Goal: Task Accomplishment & Management: Manage account settings

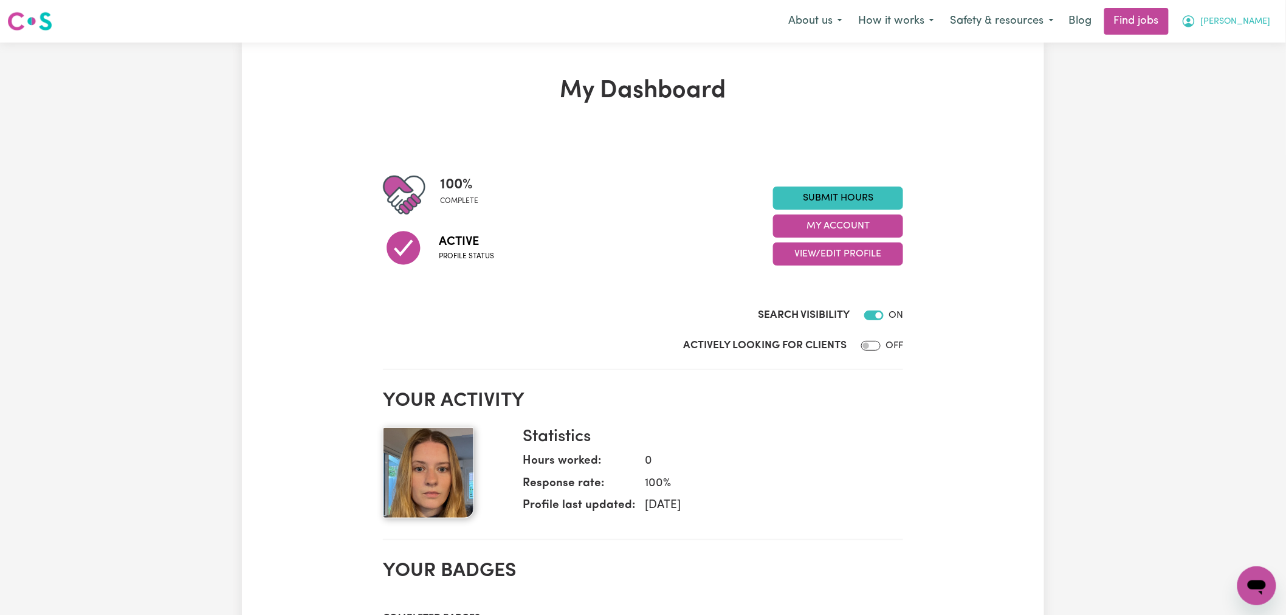
click at [1263, 21] on span "[PERSON_NAME]" at bounding box center [1236, 21] width 70 height 13
click at [1236, 45] on link "My Account" at bounding box center [1230, 47] width 96 height 23
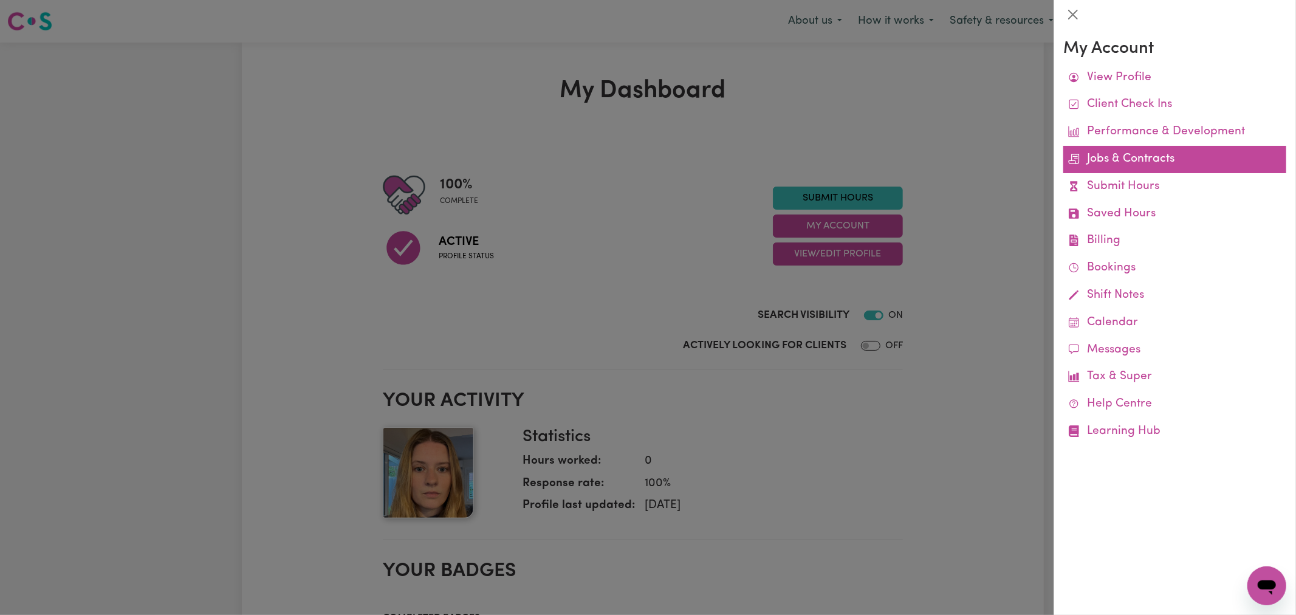
click at [1142, 159] on link "Jobs & Contracts" at bounding box center [1174, 159] width 223 height 27
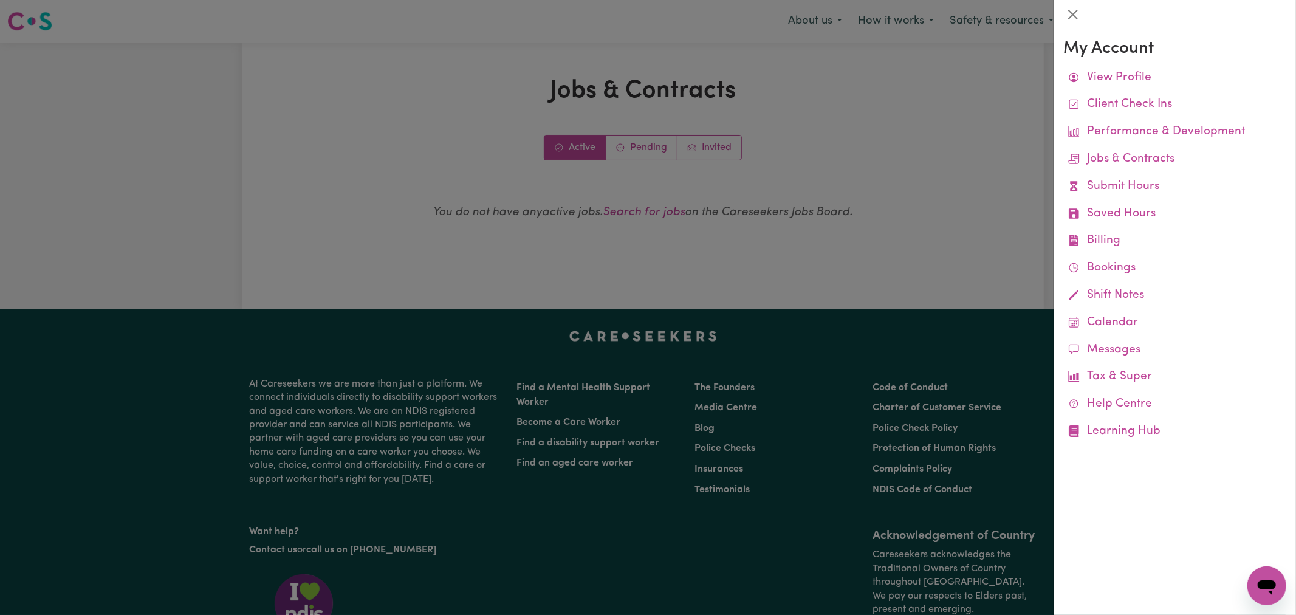
click at [609, 162] on div at bounding box center [648, 307] width 1296 height 615
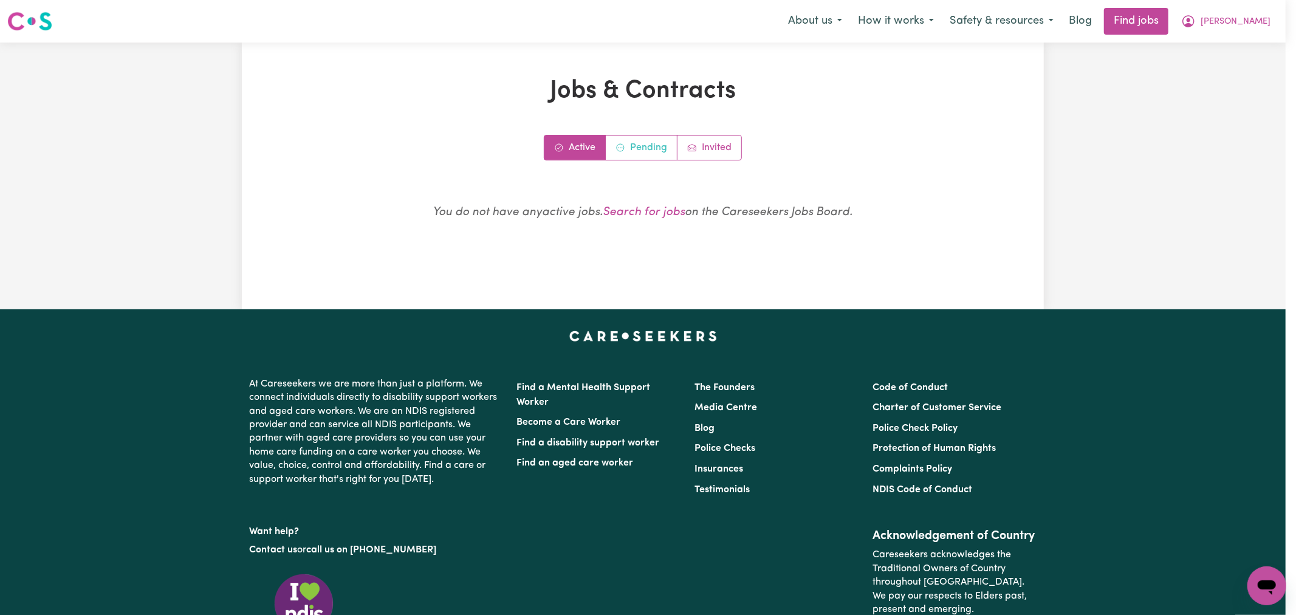
drag, startPoint x: 645, startPoint y: 129, endPoint x: 647, endPoint y: 149, distance: 20.2
click at [645, 129] on div "Jobs & Contracts Active Pending Invited You do not have any active jobs . Searc…" at bounding box center [643, 176] width 668 height 199
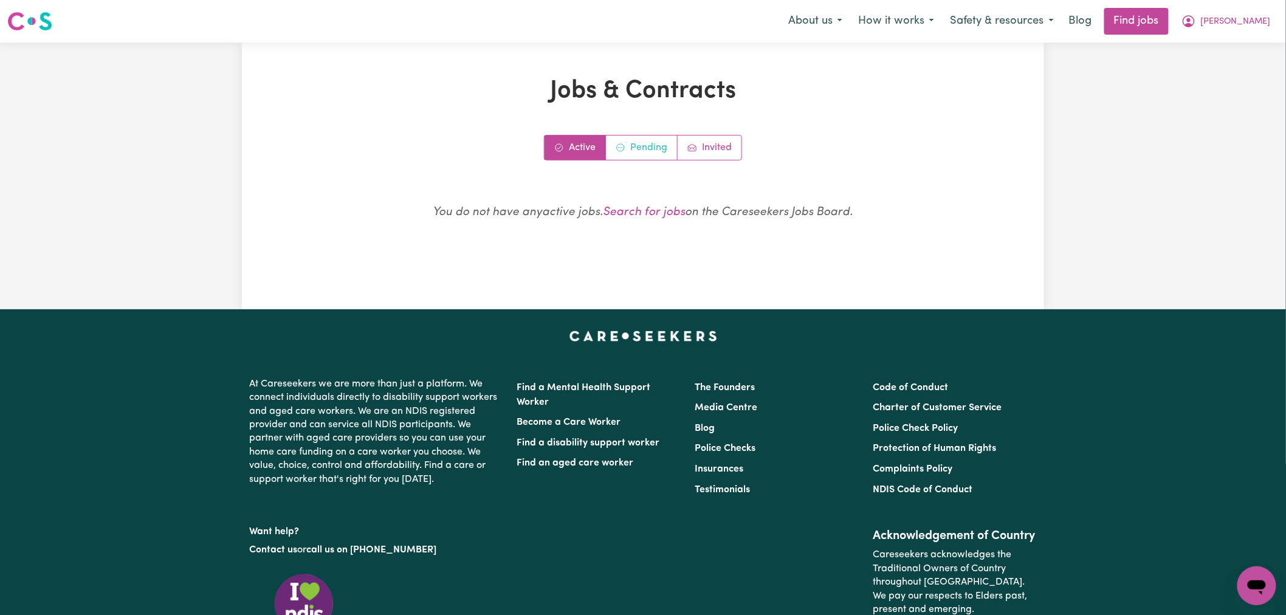
click at [647, 149] on link "Pending" at bounding box center [642, 147] width 72 height 24
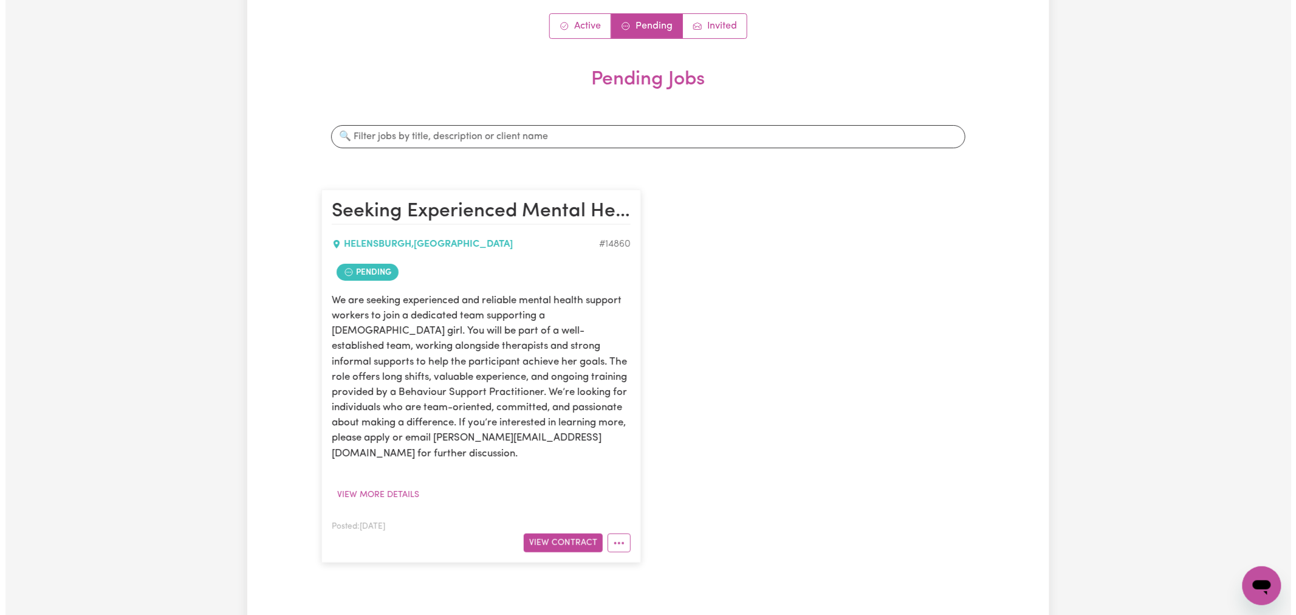
scroll to position [270, 0]
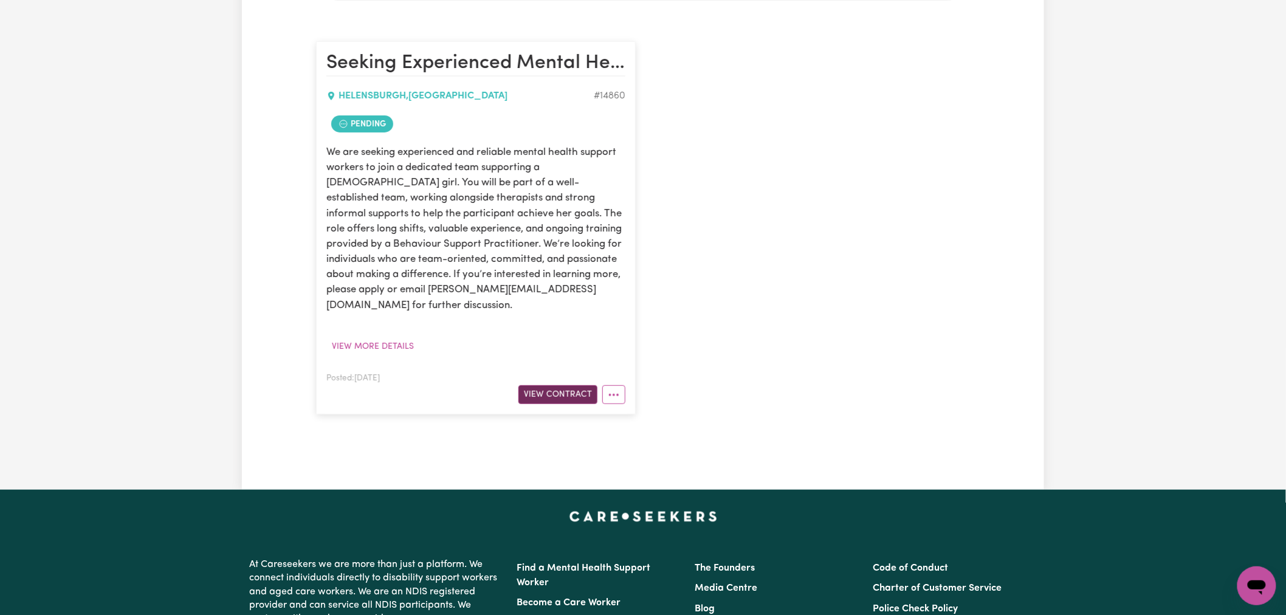
click at [557, 385] on button "View Contract" at bounding box center [557, 394] width 79 height 19
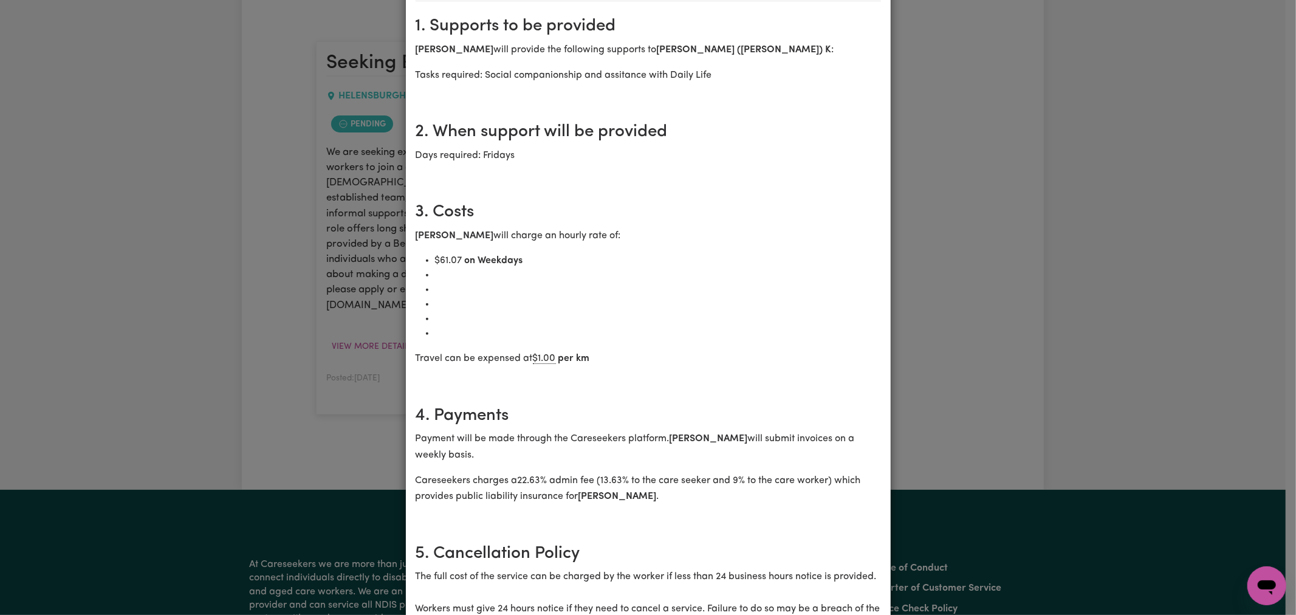
scroll to position [0, 0]
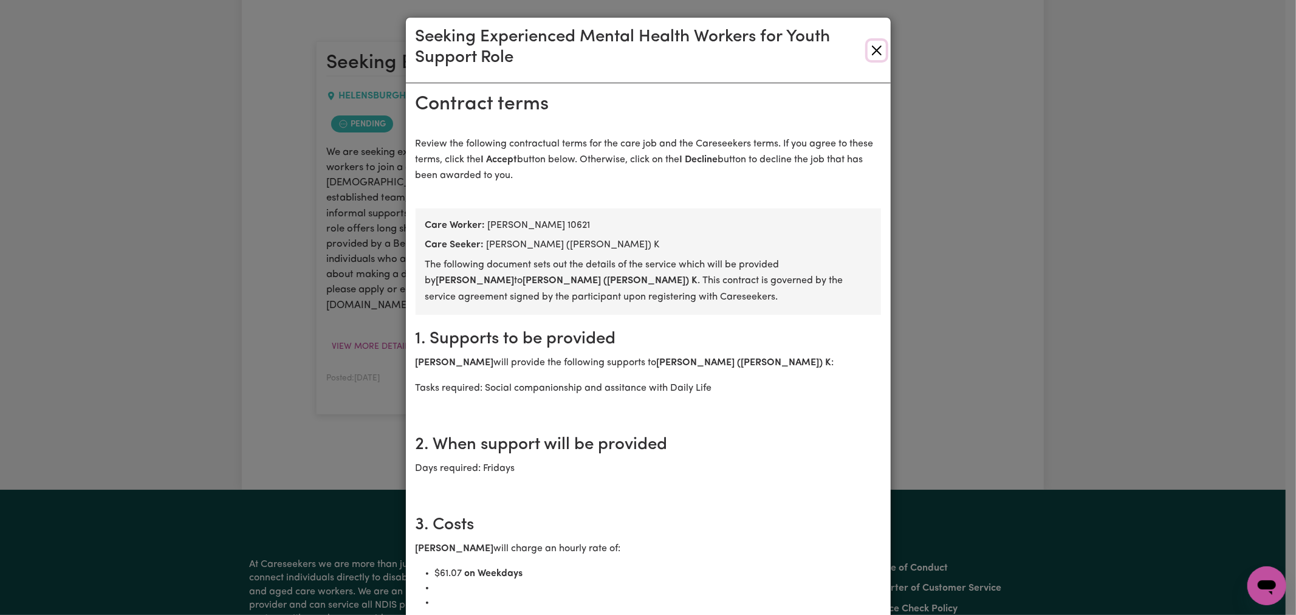
click at [868, 47] on button "Close" at bounding box center [877, 50] width 18 height 19
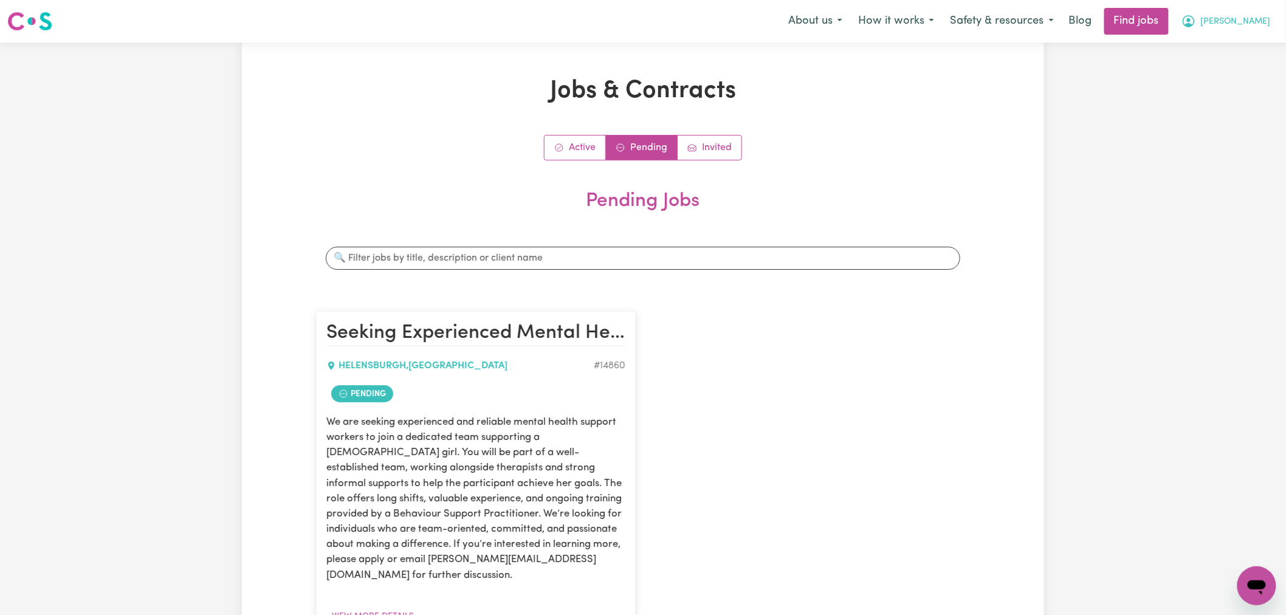
click at [1267, 21] on span "[PERSON_NAME]" at bounding box center [1236, 21] width 70 height 13
click at [1213, 104] on link "Logout" at bounding box center [1230, 92] width 96 height 23
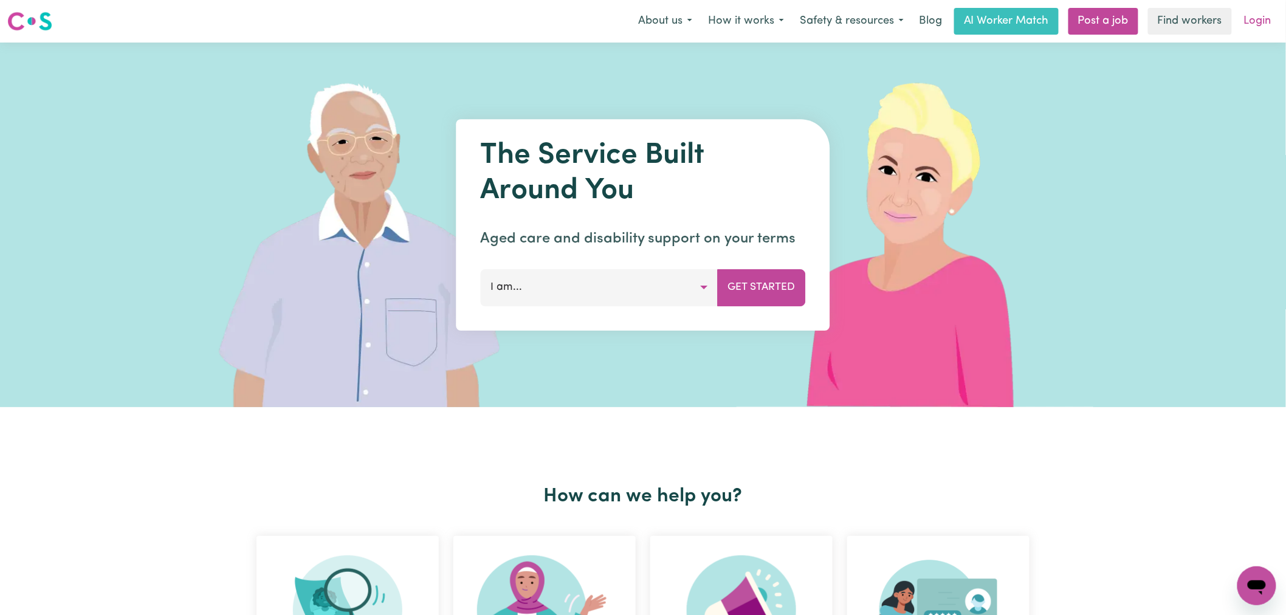
click at [1265, 13] on link "Login" at bounding box center [1257, 21] width 42 height 27
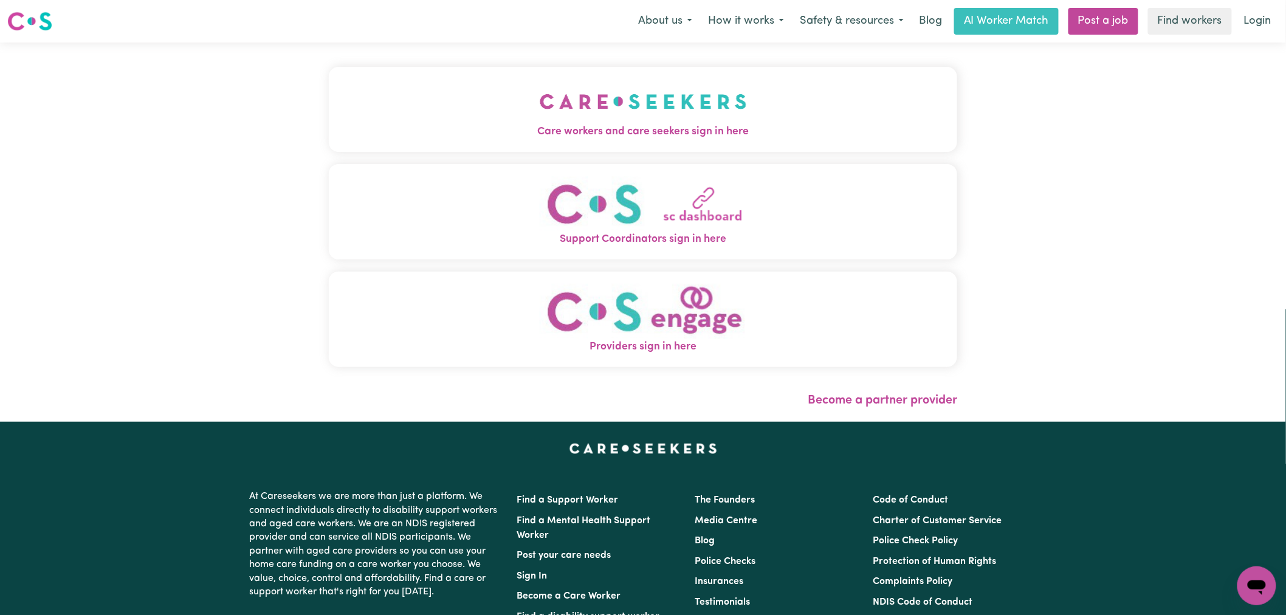
click at [491, 134] on span "Care workers and care seekers sign in here" at bounding box center [643, 132] width 628 height 16
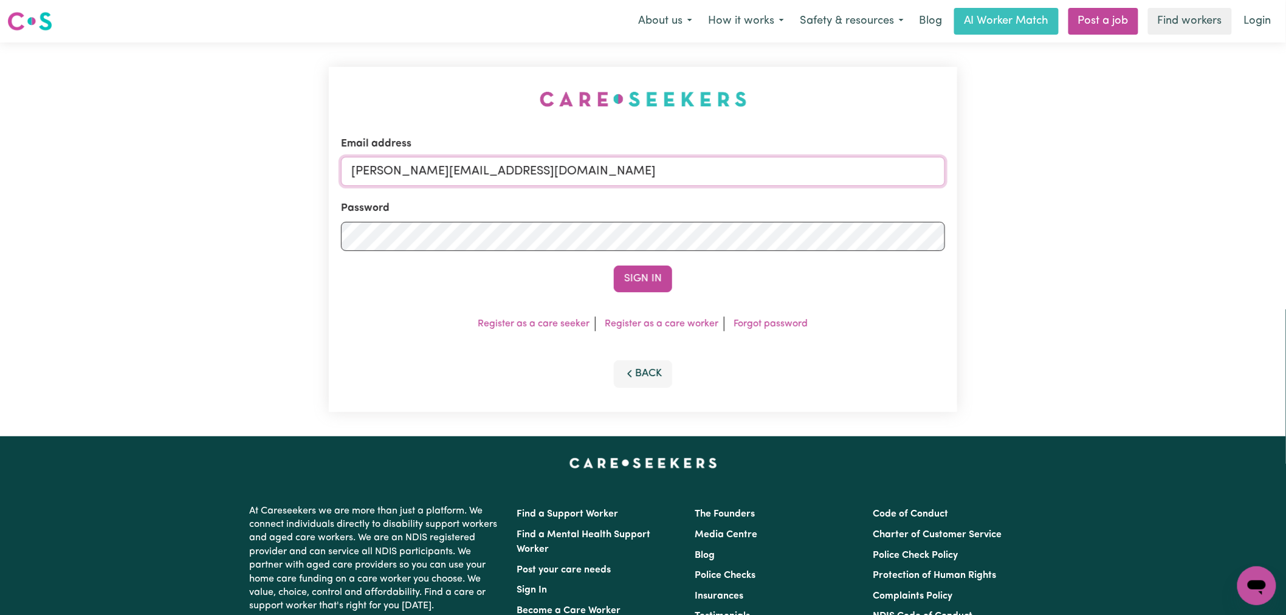
click at [631, 176] on input "[PERSON_NAME][EMAIL_ADDRESS][DOMAIN_NAME]" at bounding box center [643, 171] width 604 height 29
drag, startPoint x: 653, startPoint y: 168, endPoint x: 411, endPoint y: 179, distance: 242.1
click at [411, 179] on input "[EMAIL_ADDRESS][DOMAIN_NAME]" at bounding box center [643, 171] width 604 height 29
type input "[EMAIL_ADDRESS][DOMAIN_NAME]"
click at [660, 274] on button "Sign In" at bounding box center [643, 279] width 58 height 27
